Goal: Task Accomplishment & Management: Use online tool/utility

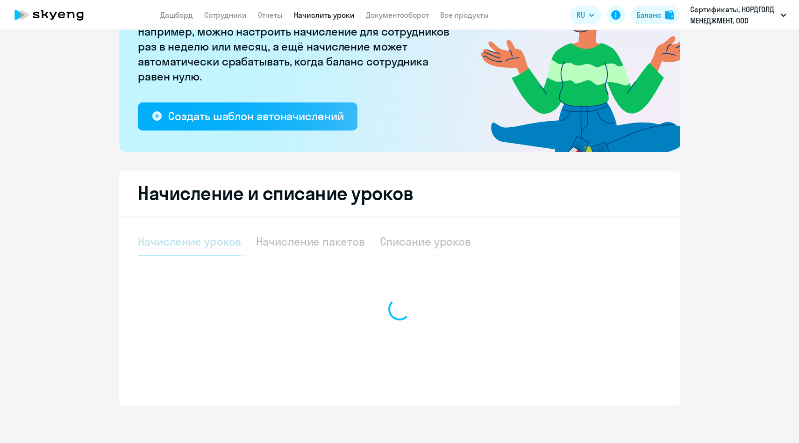
scroll to position [154, 0]
select select "10"
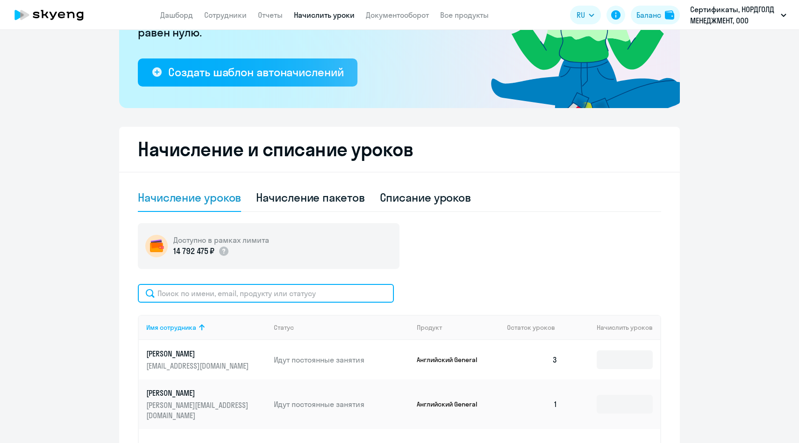
click at [313, 290] on input "text" at bounding box center [266, 293] width 256 height 19
paste input "[EMAIL_ADDRESS][DOMAIN_NAME]"
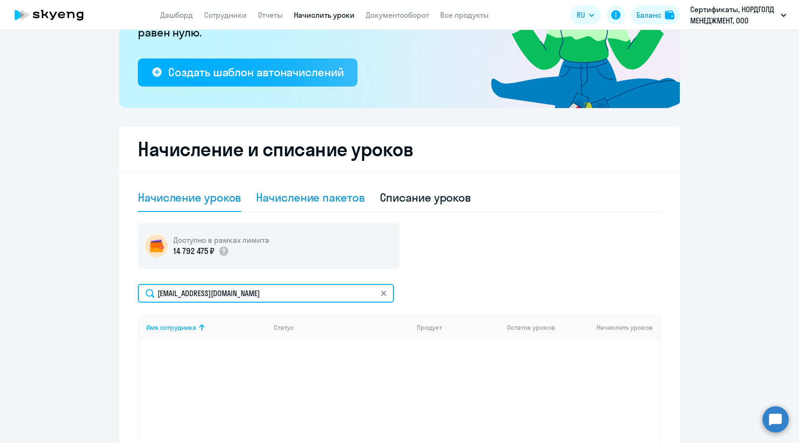
type input "[EMAIL_ADDRESS][DOMAIN_NAME]"
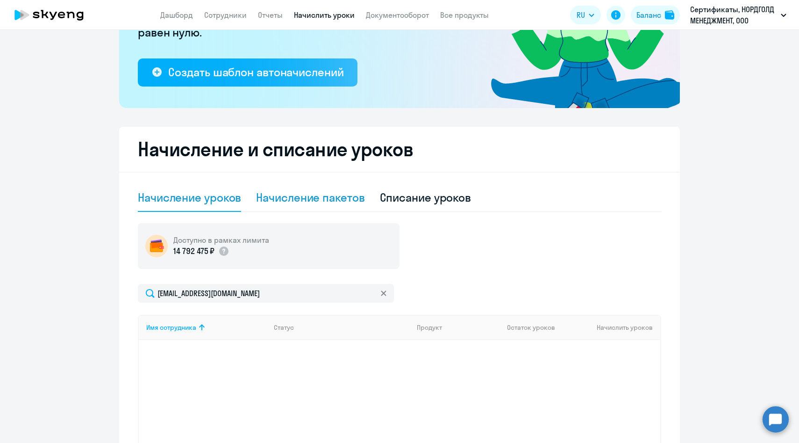
click at [300, 202] on div "Начисление пакетов" at bounding box center [310, 197] width 108 height 15
select select "10"
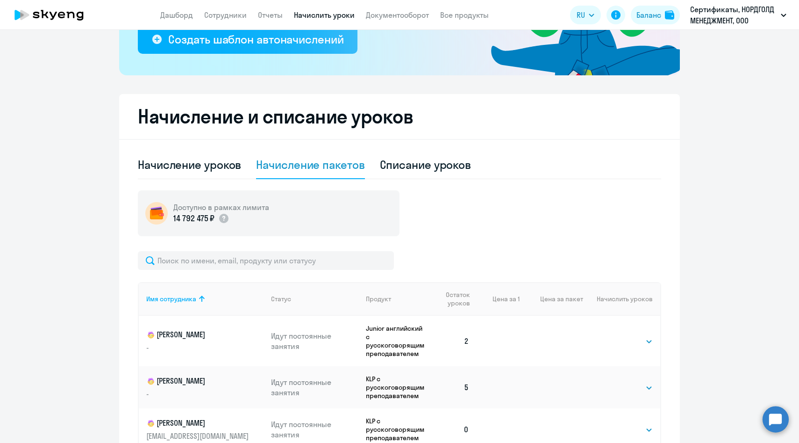
scroll to position [201, 0]
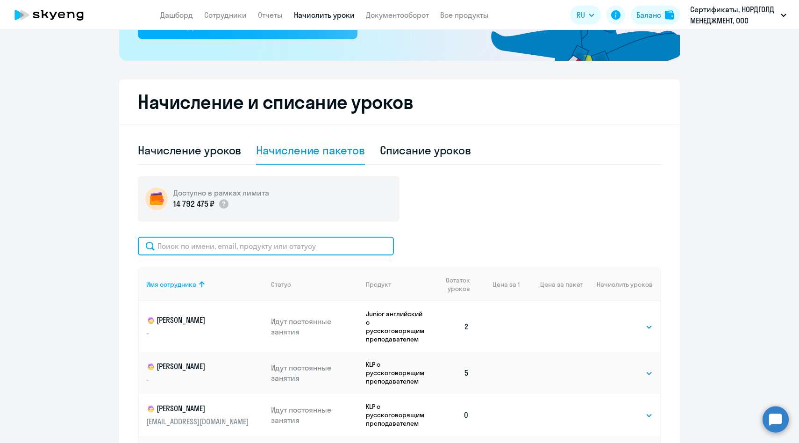
click at [283, 249] on input "text" at bounding box center [266, 245] width 256 height 19
paste input "[EMAIL_ADDRESS][DOMAIN_NAME]"
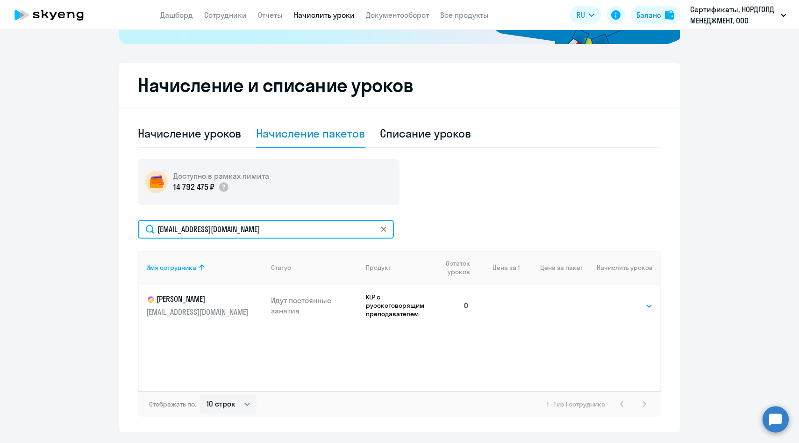
scroll to position [219, 0]
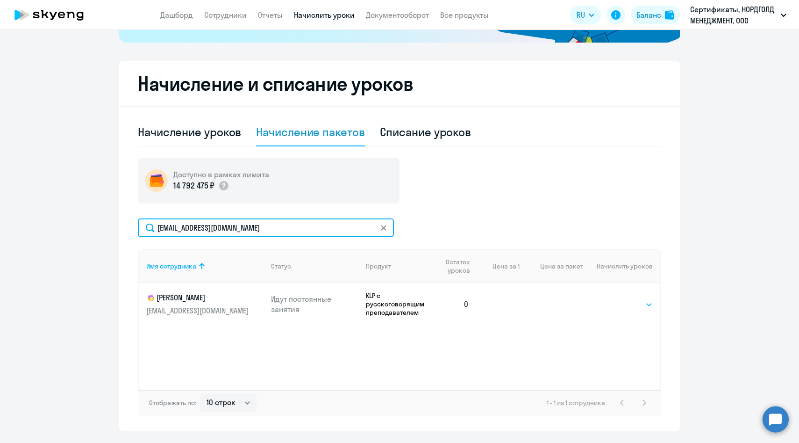
type input "[EMAIL_ADDRESS][DOMAIN_NAME]"
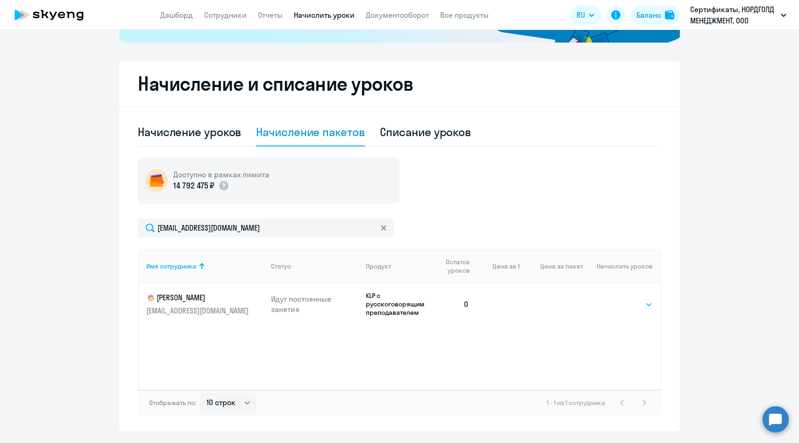
click at [631, 308] on select "Выбрать 8 16 32 64 128" at bounding box center [634, 304] width 38 height 11
select select "8"
click at [615, 299] on select "Выбрать 8 16 32 64 128" at bounding box center [634, 304] width 38 height 11
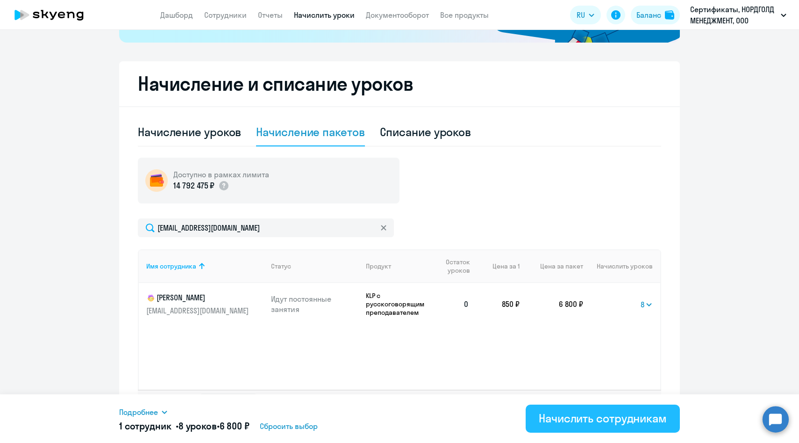
click at [587, 416] on div "Начислить сотрудникам" at bounding box center [603, 417] width 128 height 15
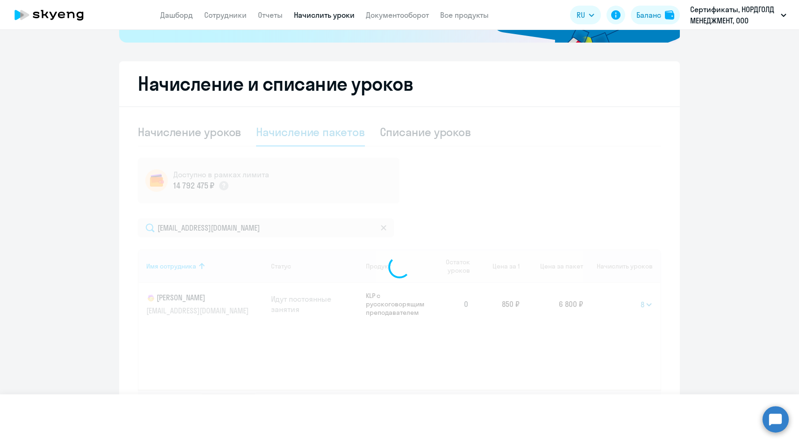
select select
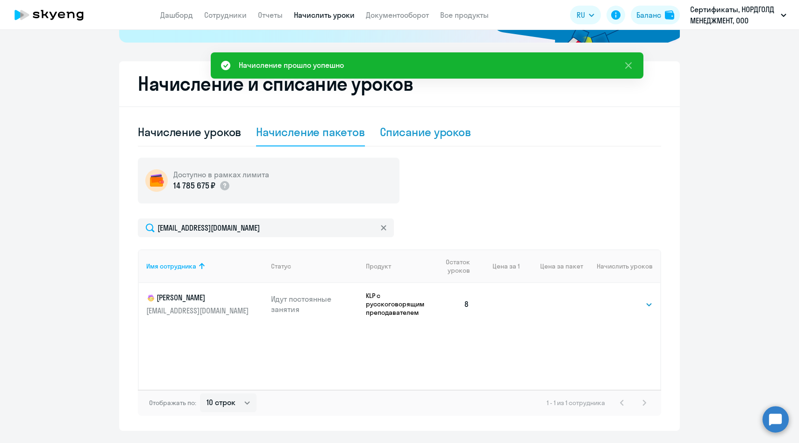
click at [424, 135] on div "Списание уроков" at bounding box center [426, 131] width 92 height 15
select select "10"
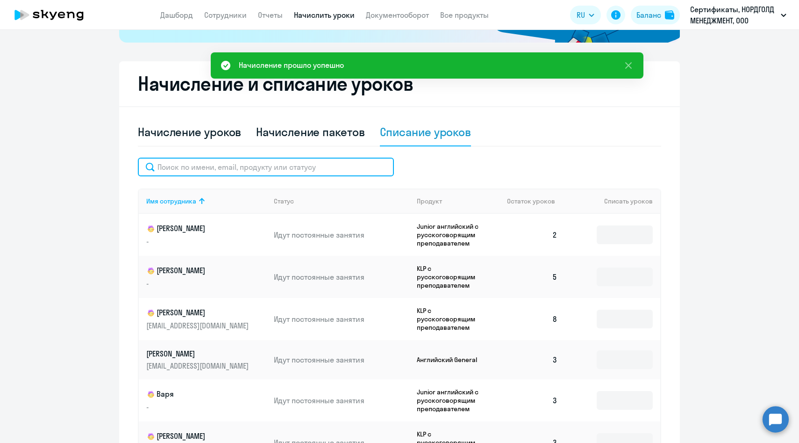
click at [315, 168] on input "text" at bounding box center [266, 166] width 256 height 19
paste input "[EMAIL_ADDRESS][DOMAIN_NAME]"
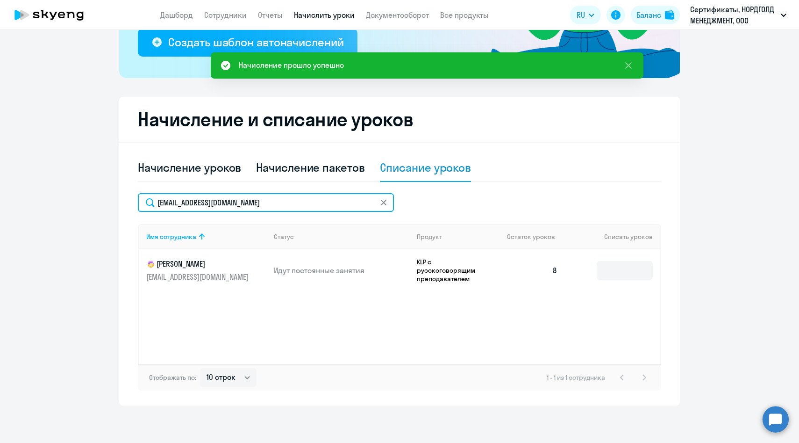
scroll to position [184, 0]
type input "[EMAIL_ADDRESS][DOMAIN_NAME]"
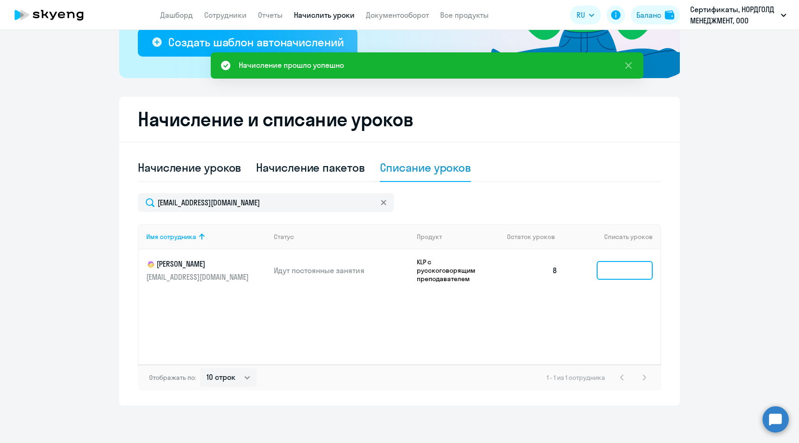
click at [610, 265] on input at bounding box center [625, 270] width 56 height 19
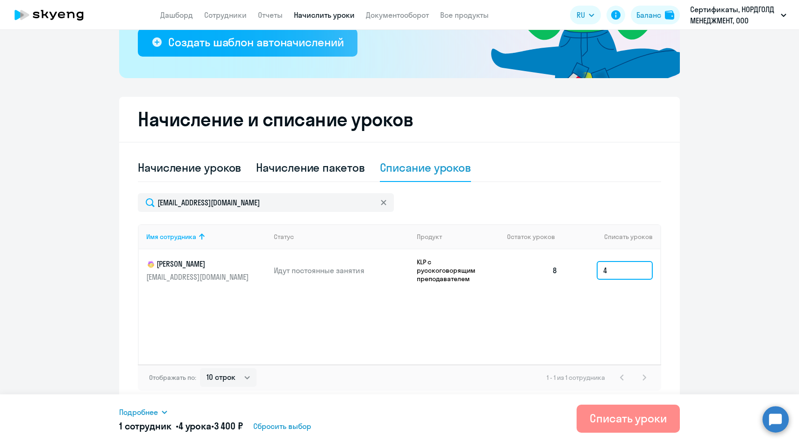
type input "4"
click at [615, 419] on div "Списать уроки" at bounding box center [628, 417] width 77 height 15
